Goal: Use online tool/utility: Utilize a website feature to perform a specific function

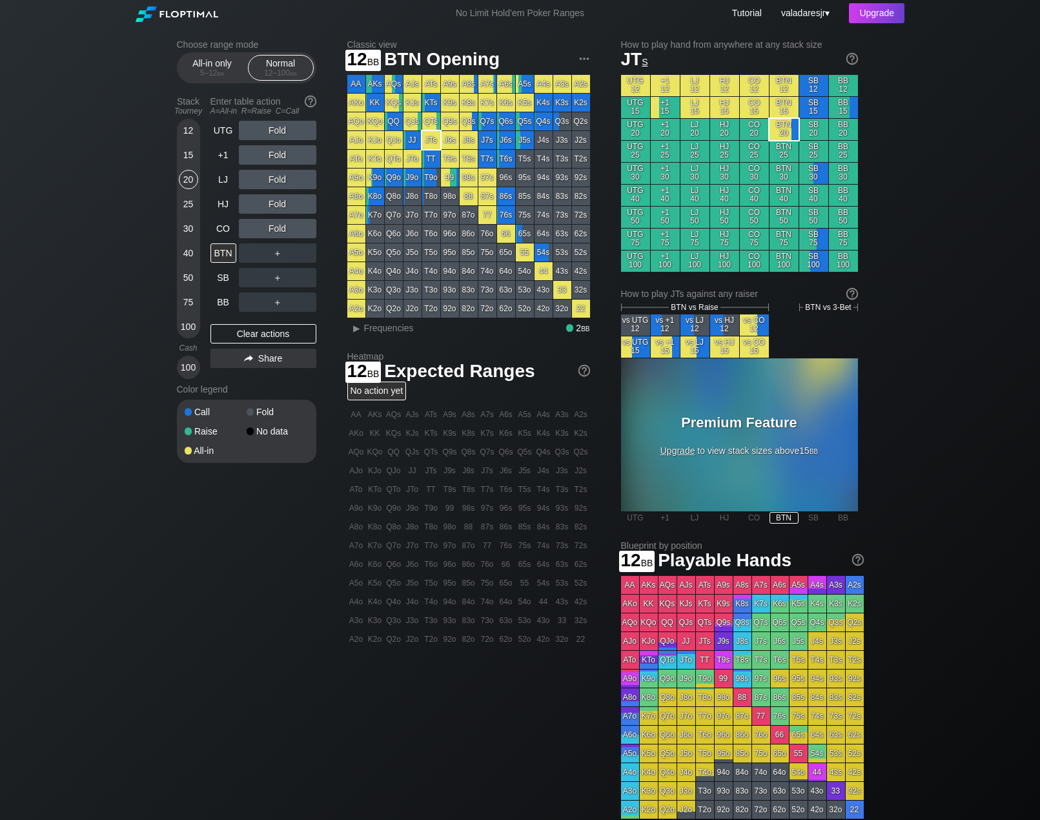
click at [191, 128] on div "12" at bounding box center [188, 130] width 19 height 19
click at [192, 128] on div "12" at bounding box center [188, 130] width 19 height 19
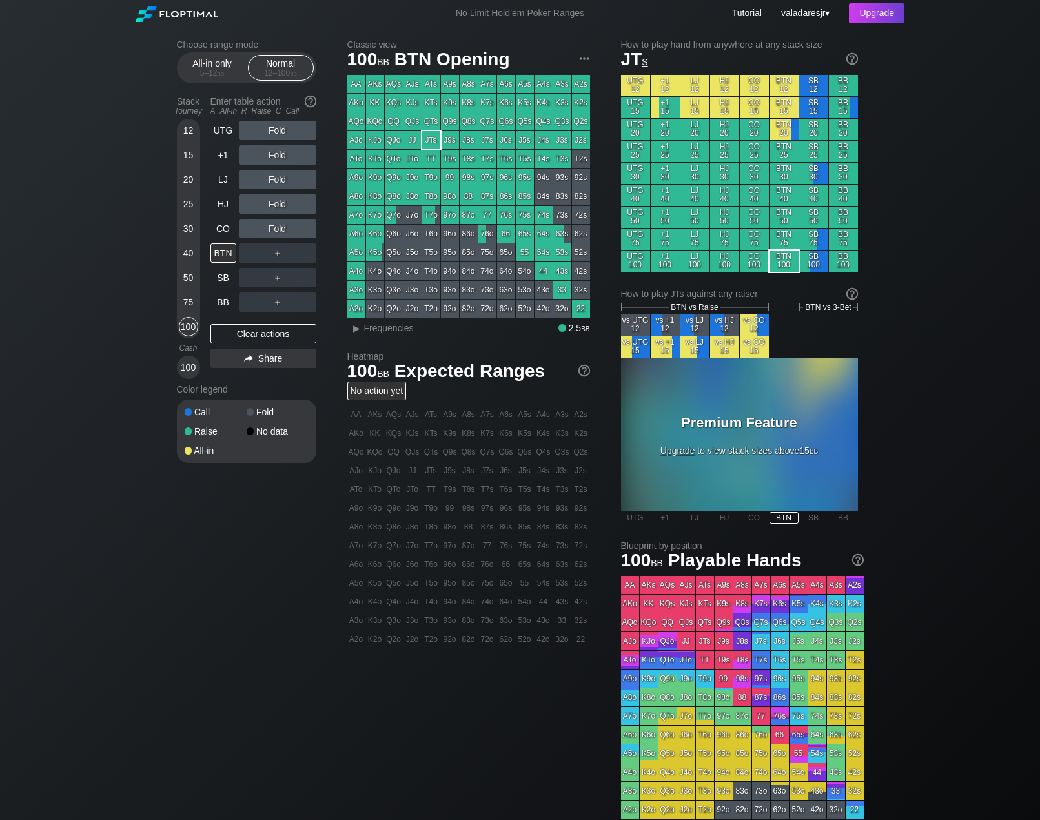
click at [193, 332] on div "100" at bounding box center [188, 326] width 19 height 19
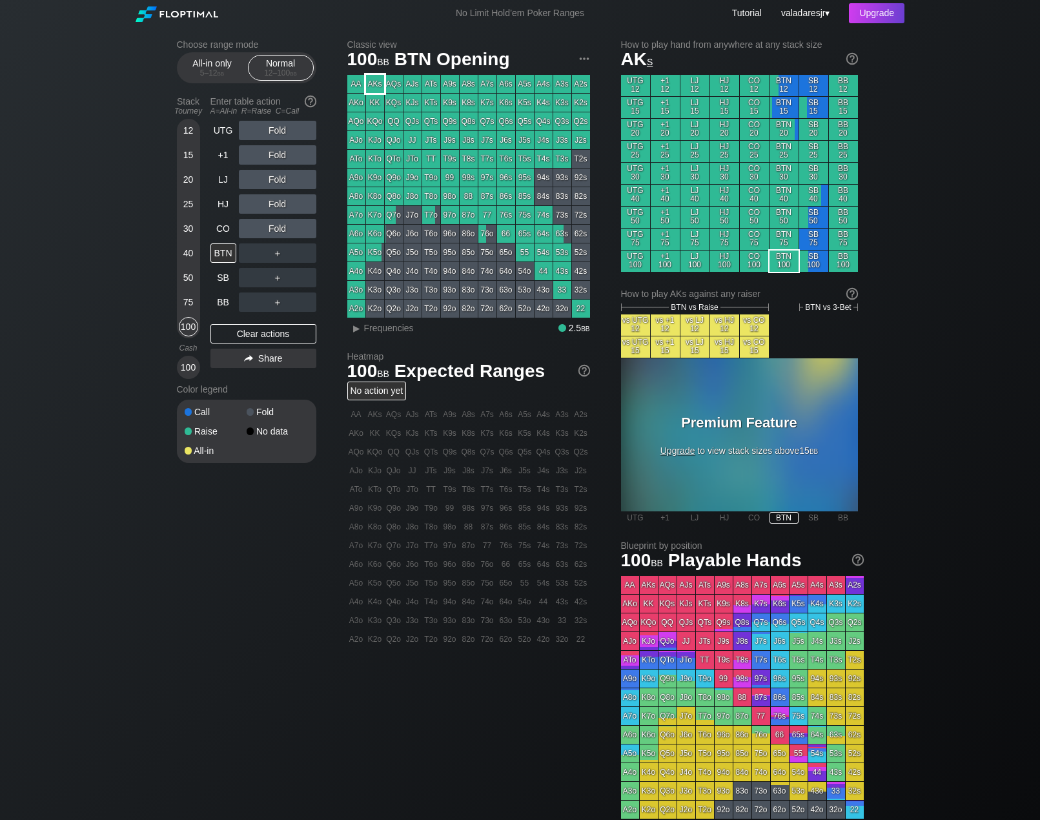
click at [380, 88] on div "AKs" at bounding box center [375, 84] width 18 height 18
click at [272, 130] on div "R ✕" at bounding box center [277, 130] width 25 height 19
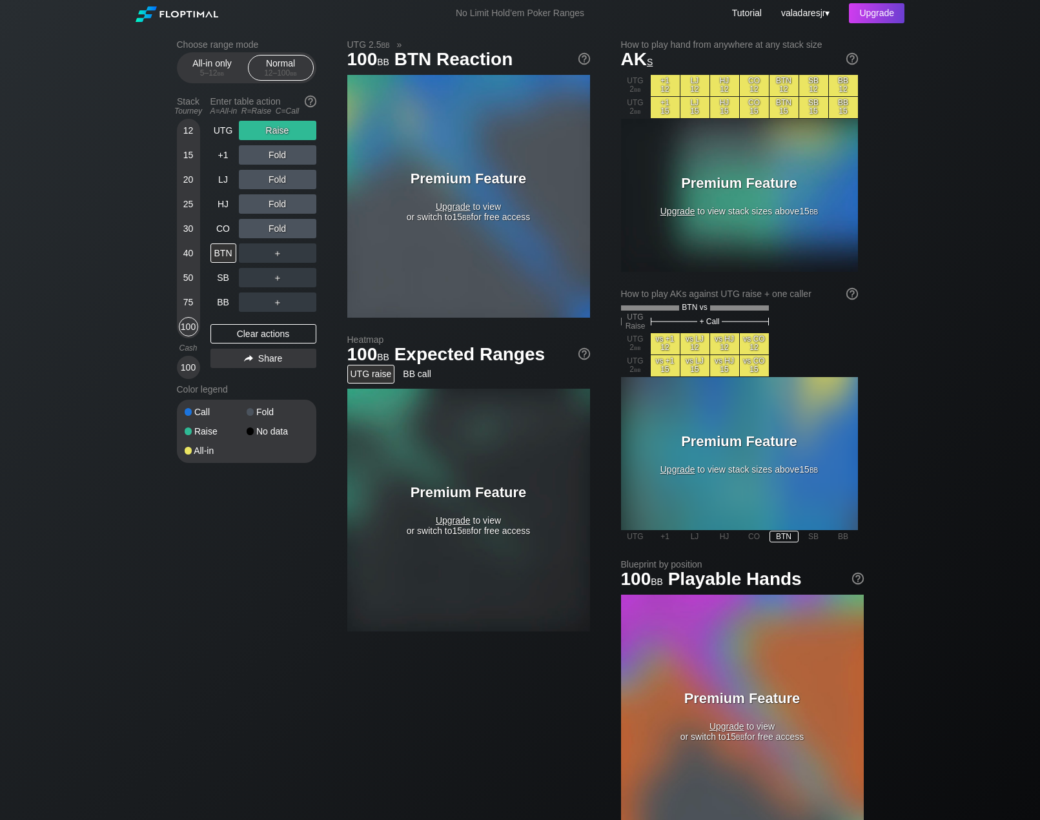
click at [294, 341] on div "Clear actions" at bounding box center [263, 333] width 106 height 19
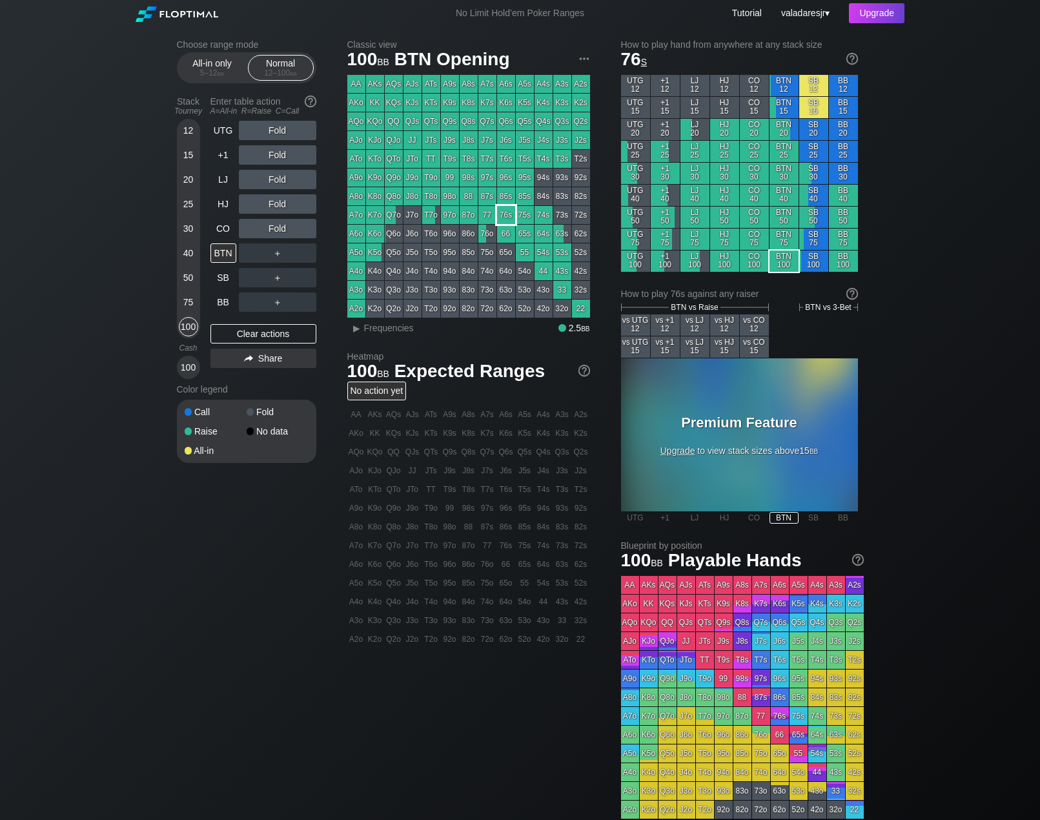
click at [505, 211] on div "76s" at bounding box center [506, 215] width 18 height 18
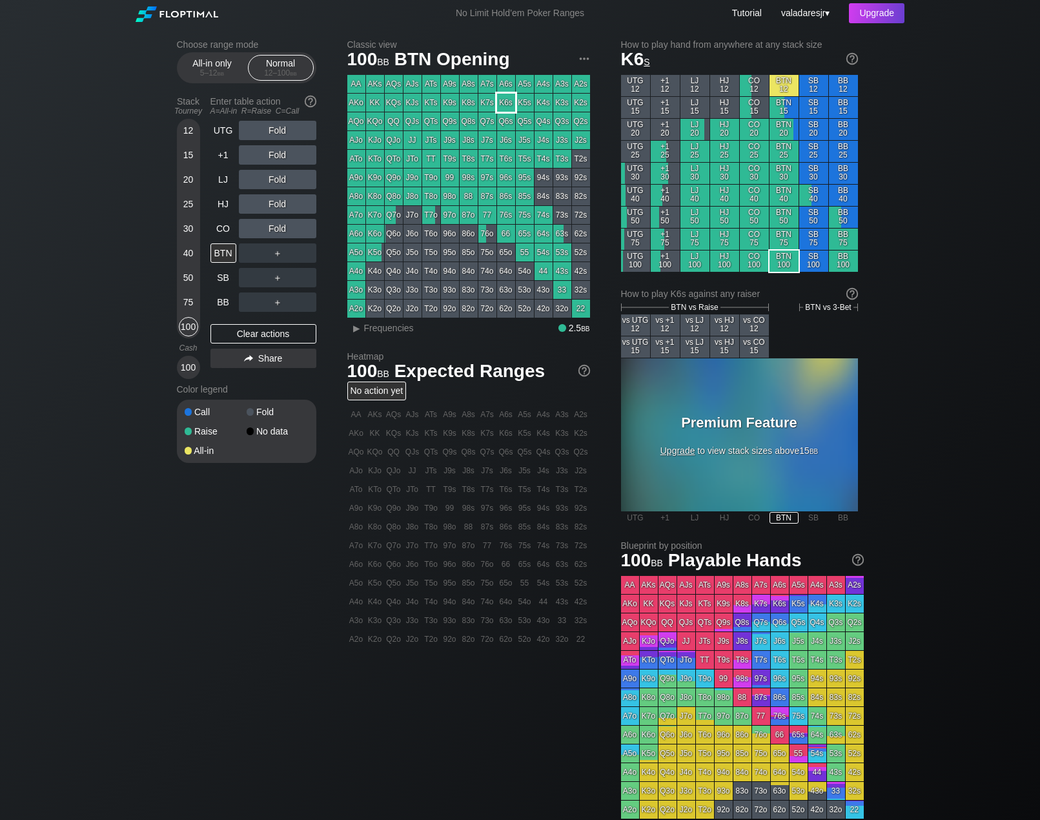
drag, startPoint x: 465, startPoint y: 137, endPoint x: 497, endPoint y: 98, distance: 50.0
click at [497, 98] on div "K6s" at bounding box center [506, 103] width 18 height 18
